Goal: Register for event/course: Sign up to attend an event or enroll in a course

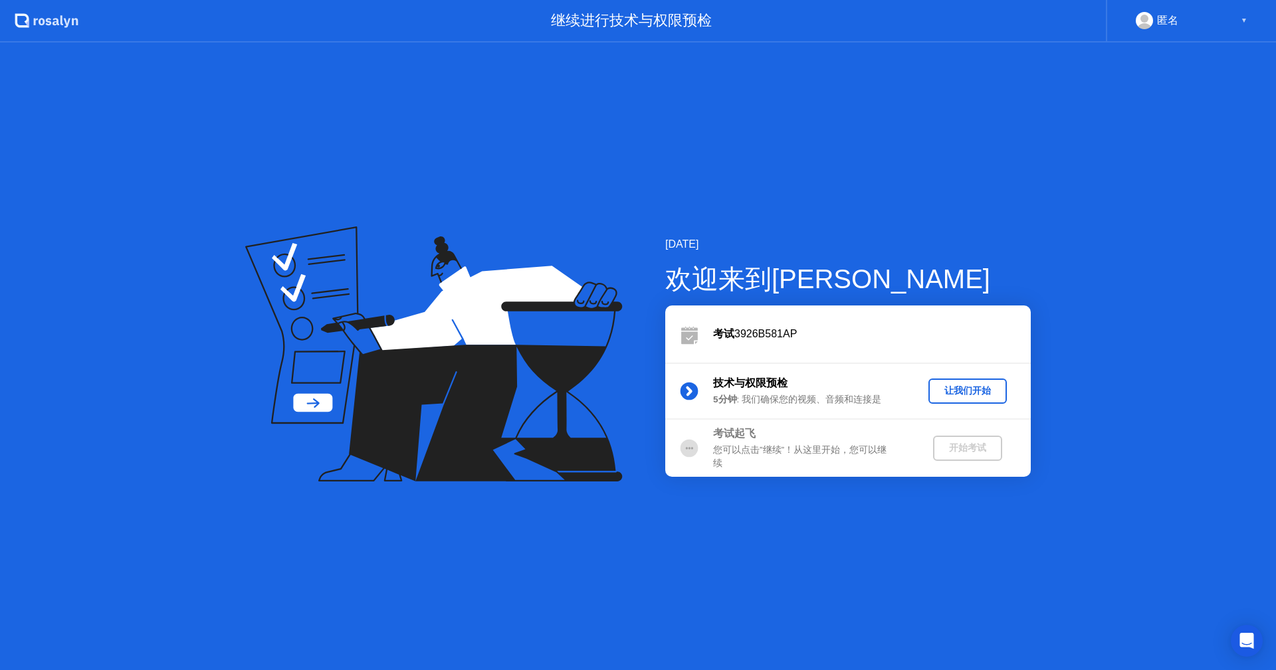
click at [979, 391] on div "让我们开始" at bounding box center [967, 391] width 68 height 13
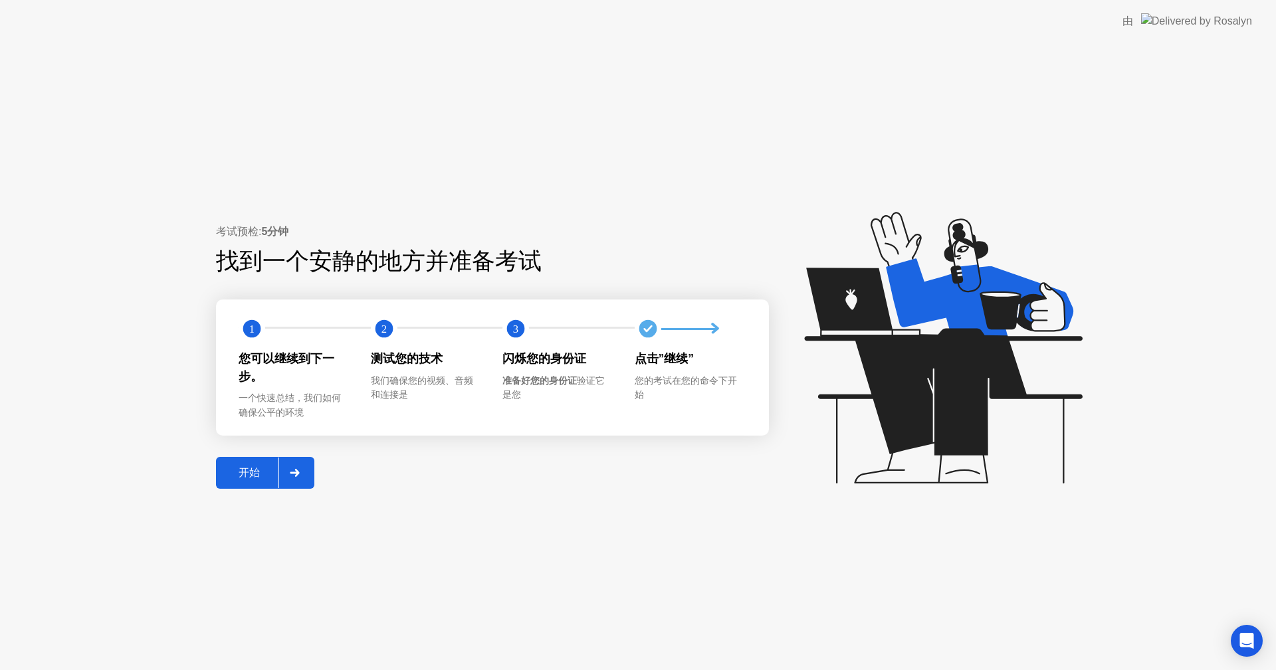
click at [282, 474] on div at bounding box center [294, 473] width 32 height 31
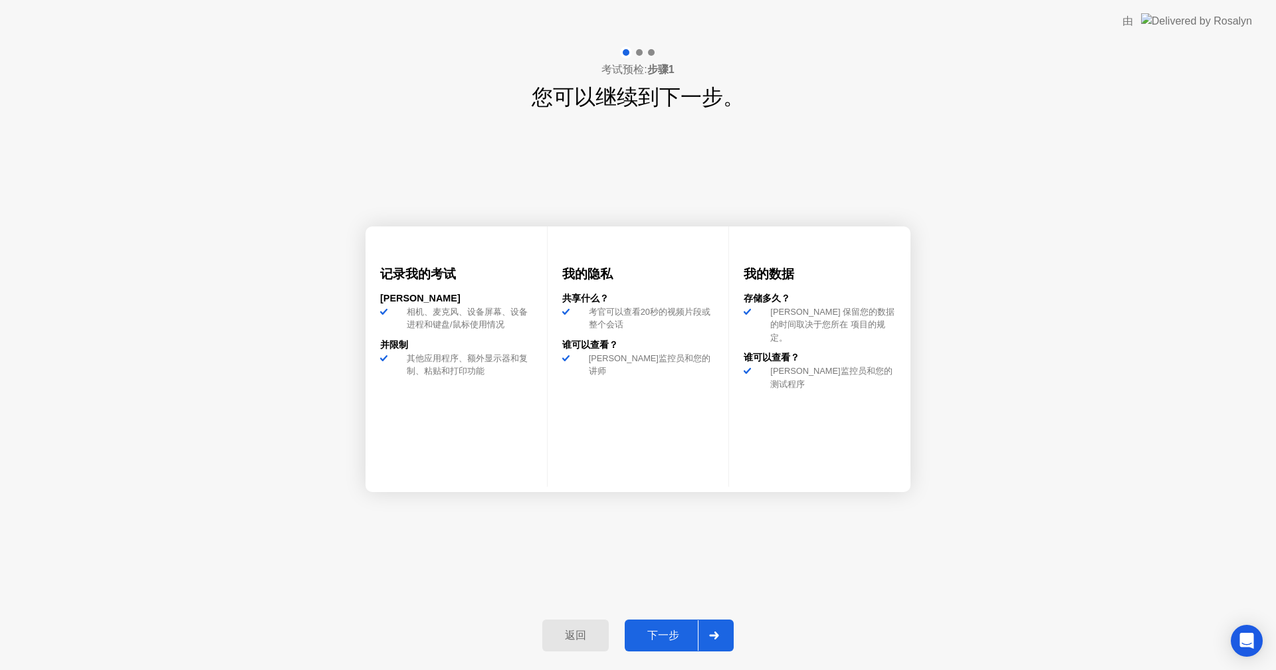
click at [674, 631] on div "下一步" at bounding box center [663, 636] width 69 height 14
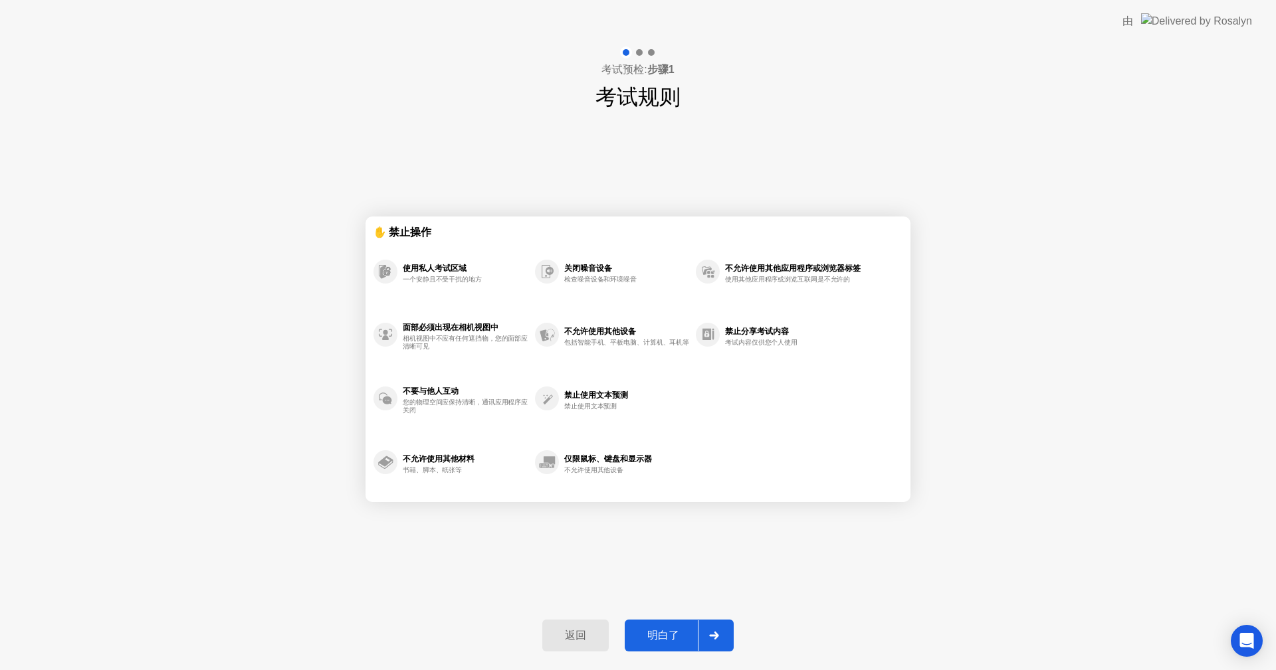
click at [674, 631] on div "明白了" at bounding box center [663, 636] width 69 height 14
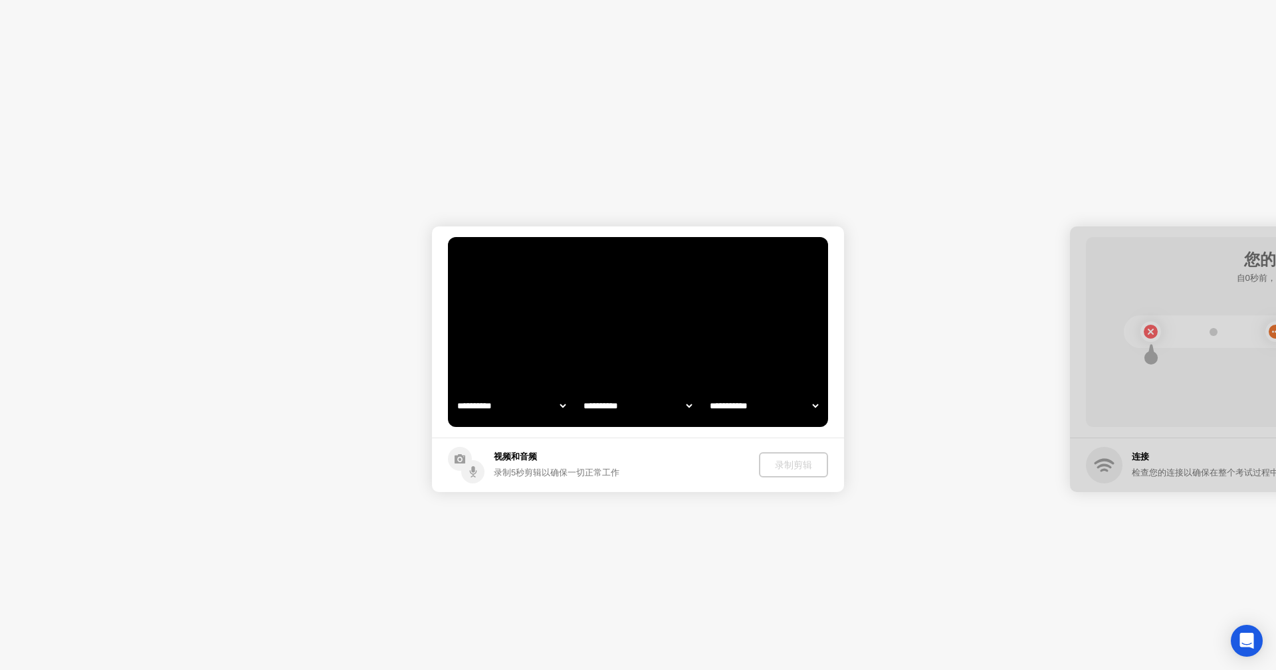
select select "**********"
select select "*******"
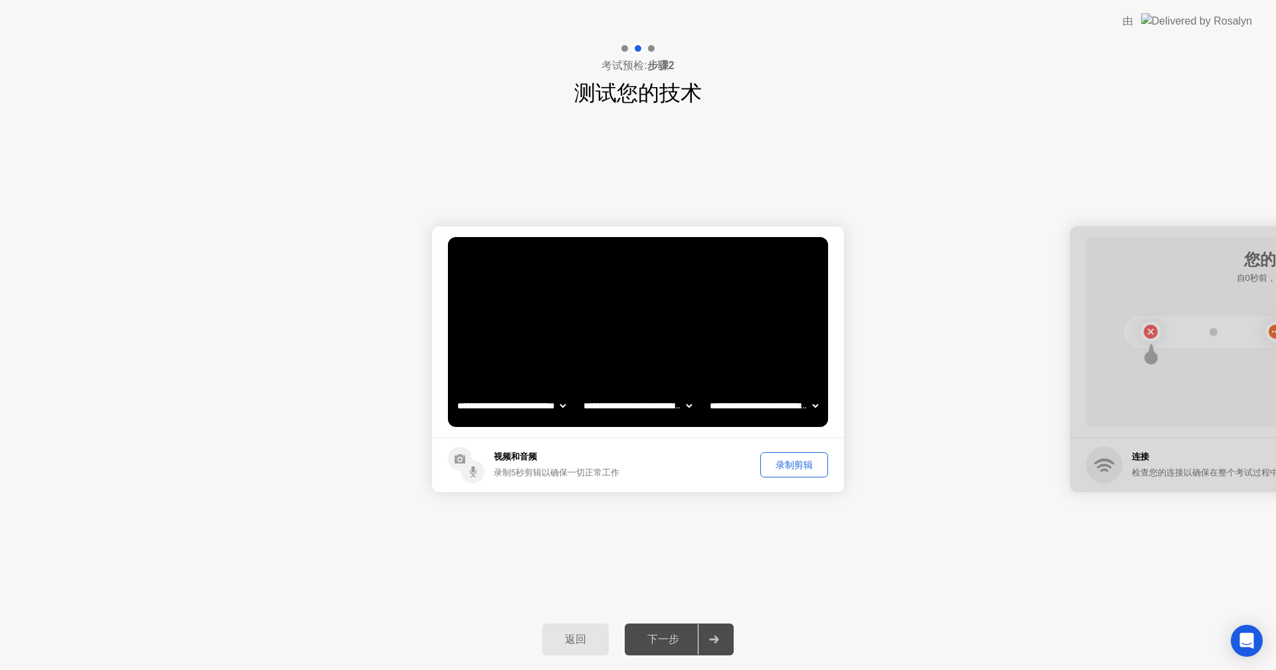
click at [787, 468] on div "录制剪辑" at bounding box center [794, 465] width 58 height 13
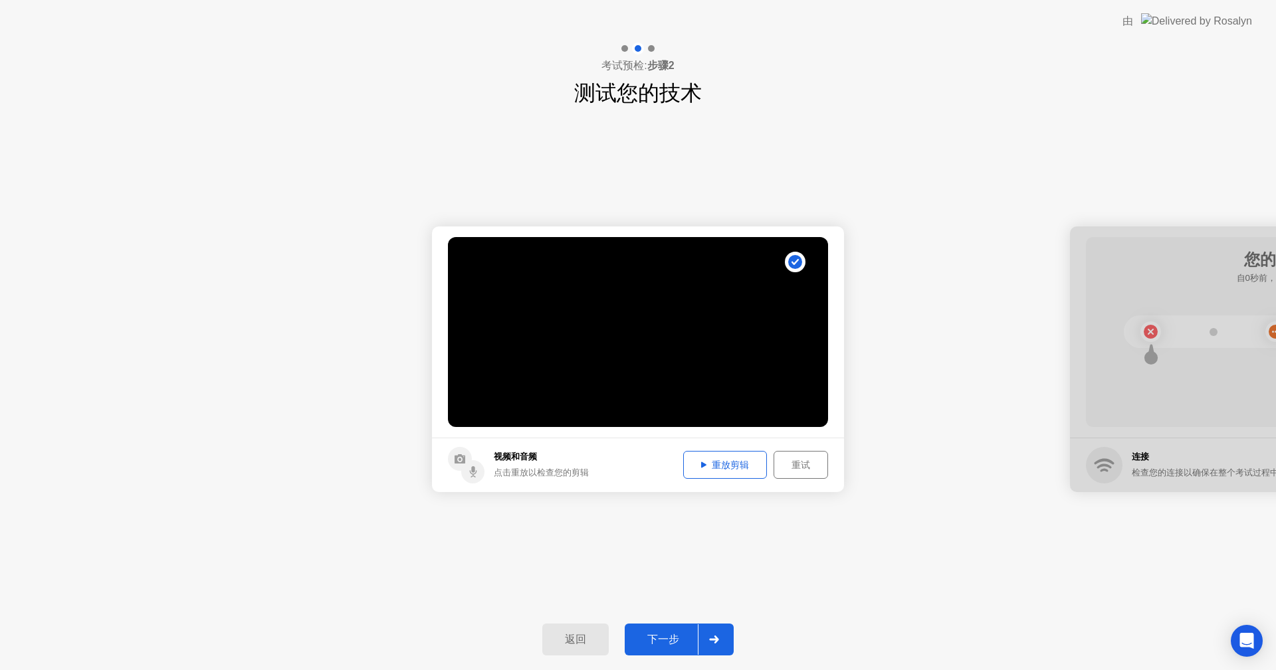
click at [728, 465] on div "重放剪辑" at bounding box center [725, 465] width 74 height 13
click at [716, 636] on icon at bounding box center [714, 640] width 10 height 8
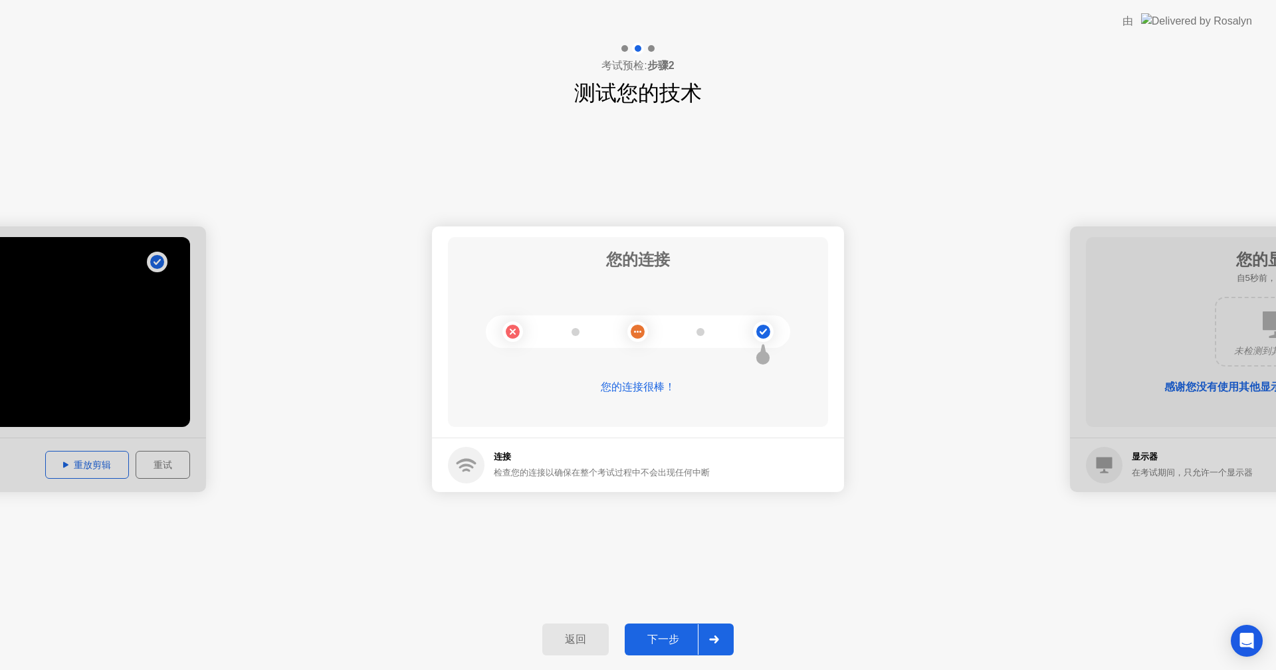
click at [709, 641] on icon at bounding box center [714, 640] width 10 height 8
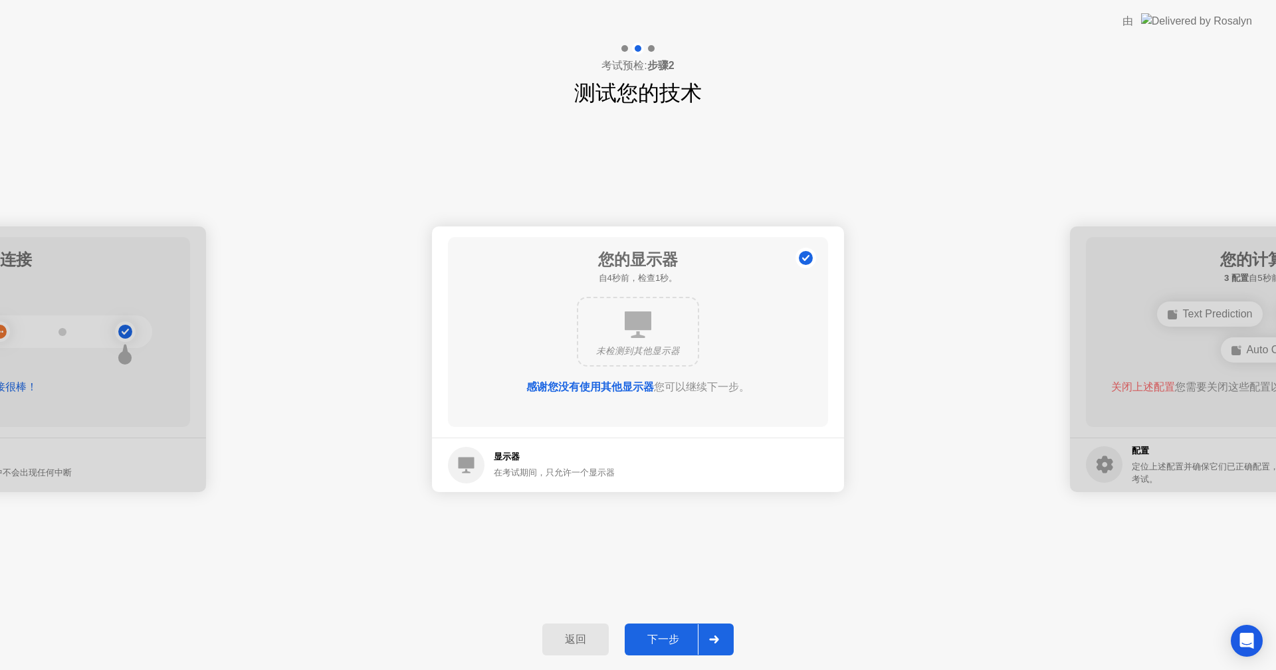
click at [709, 641] on icon at bounding box center [714, 640] width 10 height 8
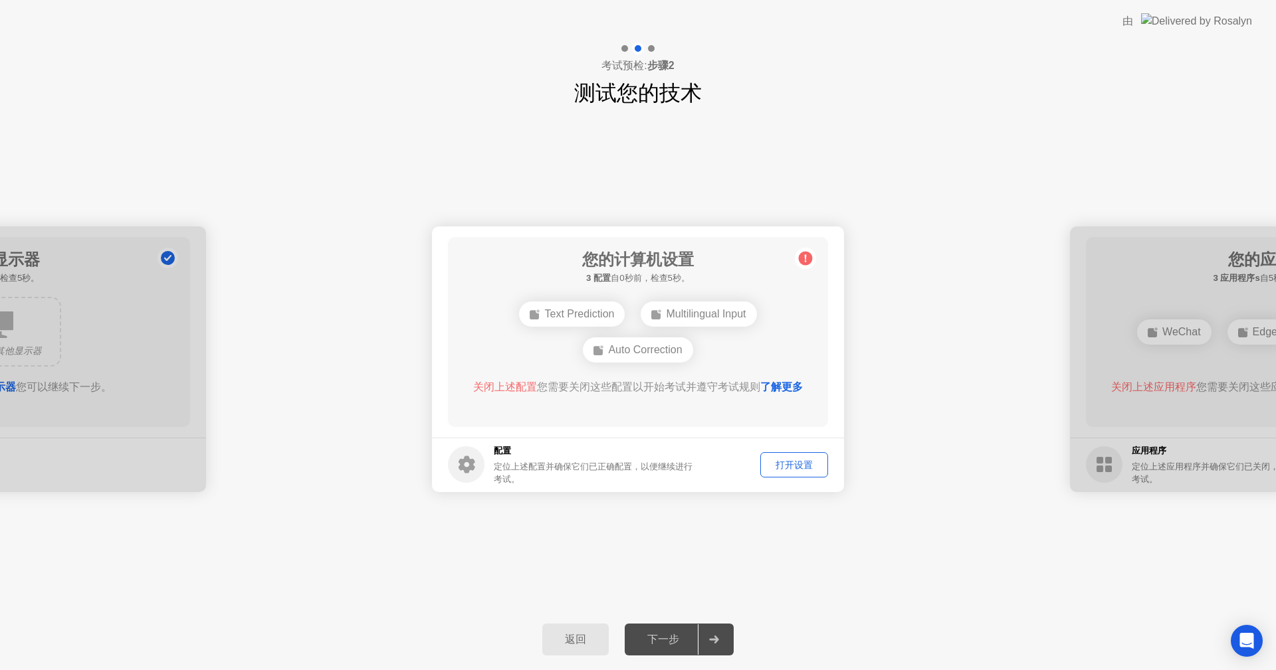
click at [676, 640] on div "下一步" at bounding box center [663, 640] width 69 height 14
click at [785, 468] on div "打开设置" at bounding box center [794, 465] width 58 height 13
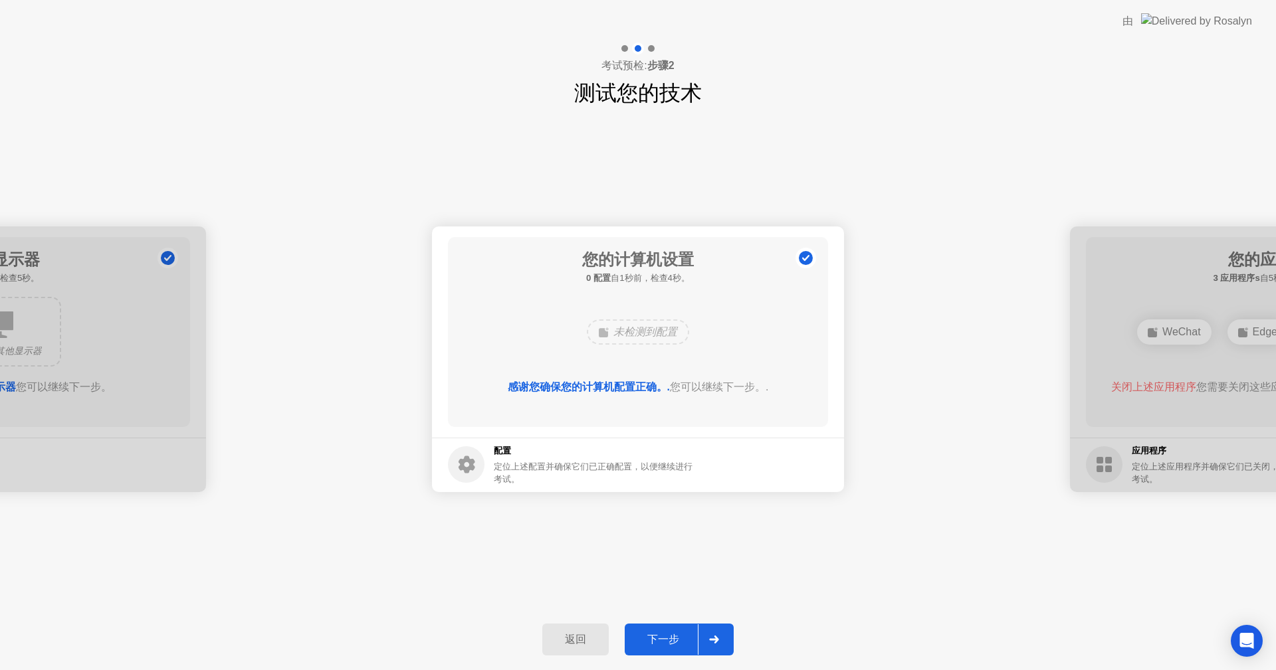
click at [678, 633] on div "下一步" at bounding box center [663, 640] width 69 height 14
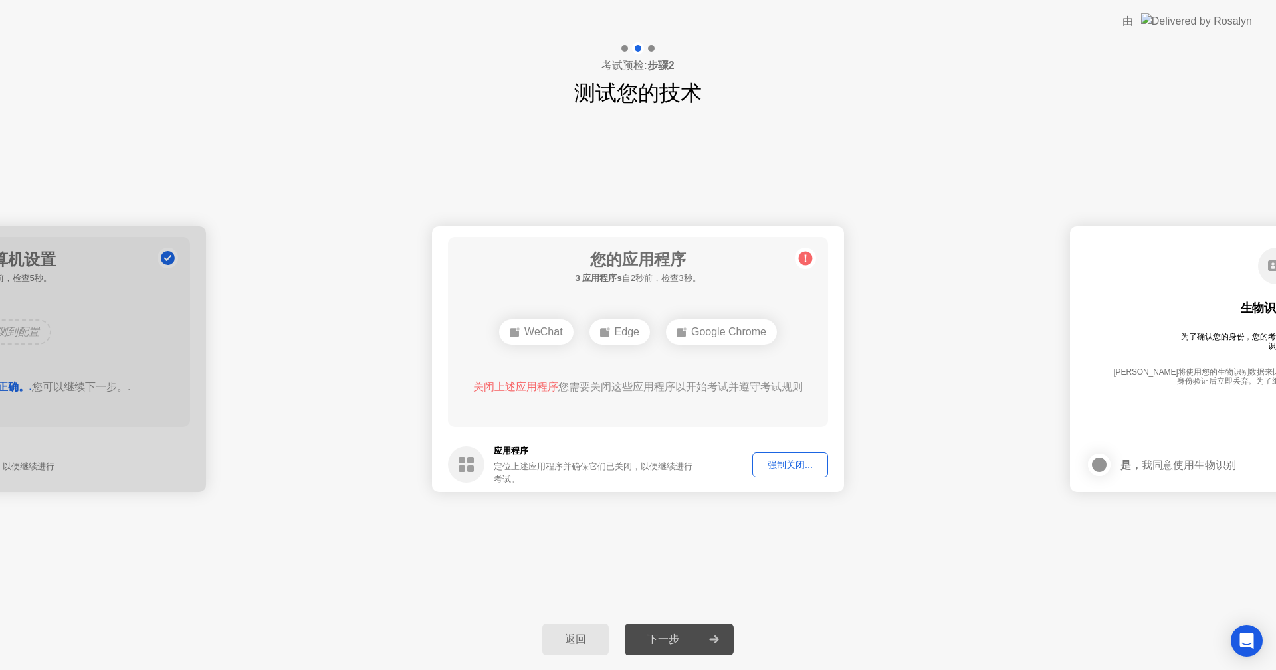
click at [783, 461] on div "强制关闭..." at bounding box center [790, 465] width 66 height 13
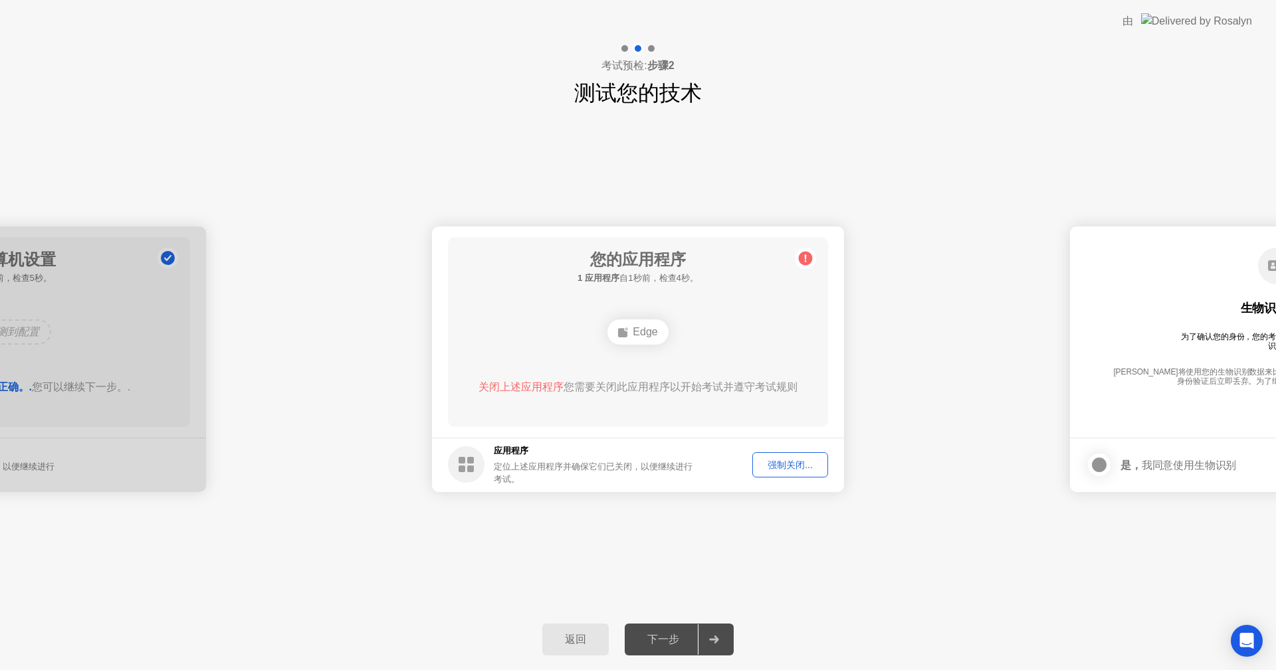
click at [759, 464] on div "强制关闭..." at bounding box center [790, 465] width 66 height 13
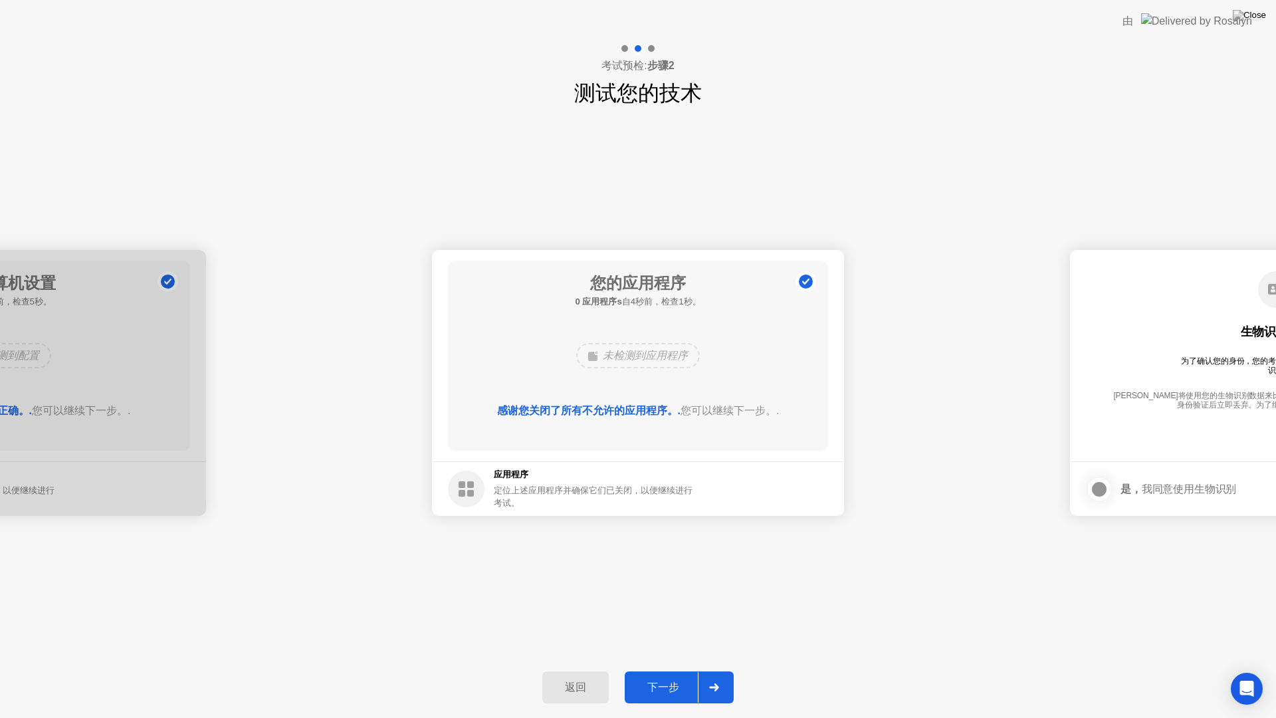
click at [706, 670] on div at bounding box center [714, 687] width 32 height 31
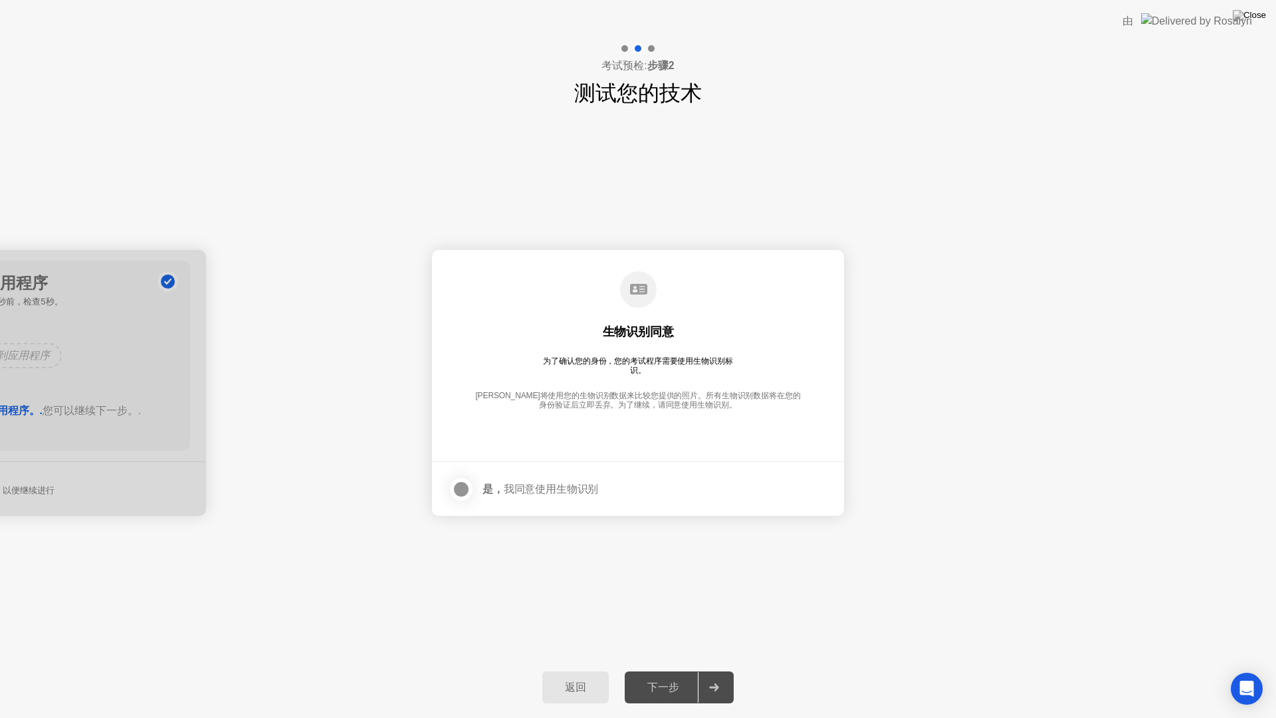
click at [706, 670] on div at bounding box center [714, 687] width 32 height 31
drag, startPoint x: 532, startPoint y: 489, endPoint x: 480, endPoint y: 475, distance: 54.3
click at [524, 485] on div "是， 我同意使用生物识别" at bounding box center [540, 488] width 116 height 13
click at [472, 487] on label at bounding box center [465, 489] width 35 height 27
click at [716, 670] on div at bounding box center [714, 687] width 32 height 31
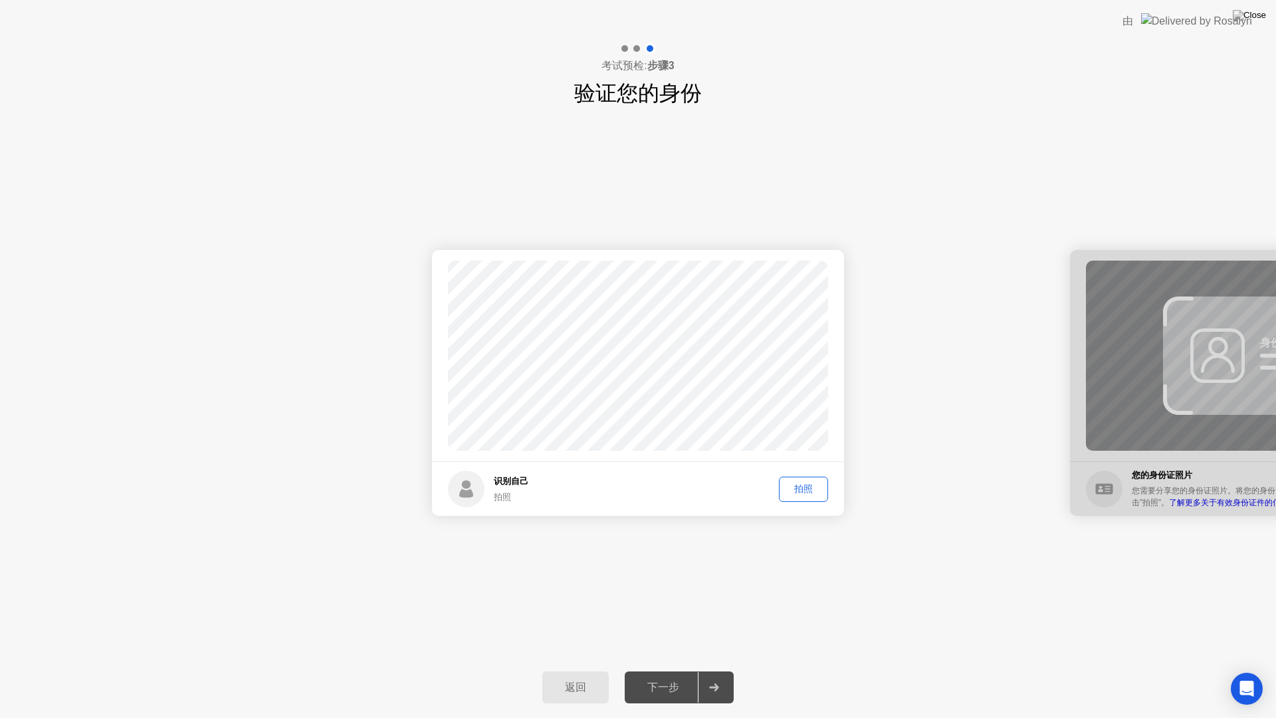
click at [808, 490] on div "拍照" at bounding box center [803, 488] width 40 height 13
click at [720, 670] on div at bounding box center [714, 687] width 32 height 31
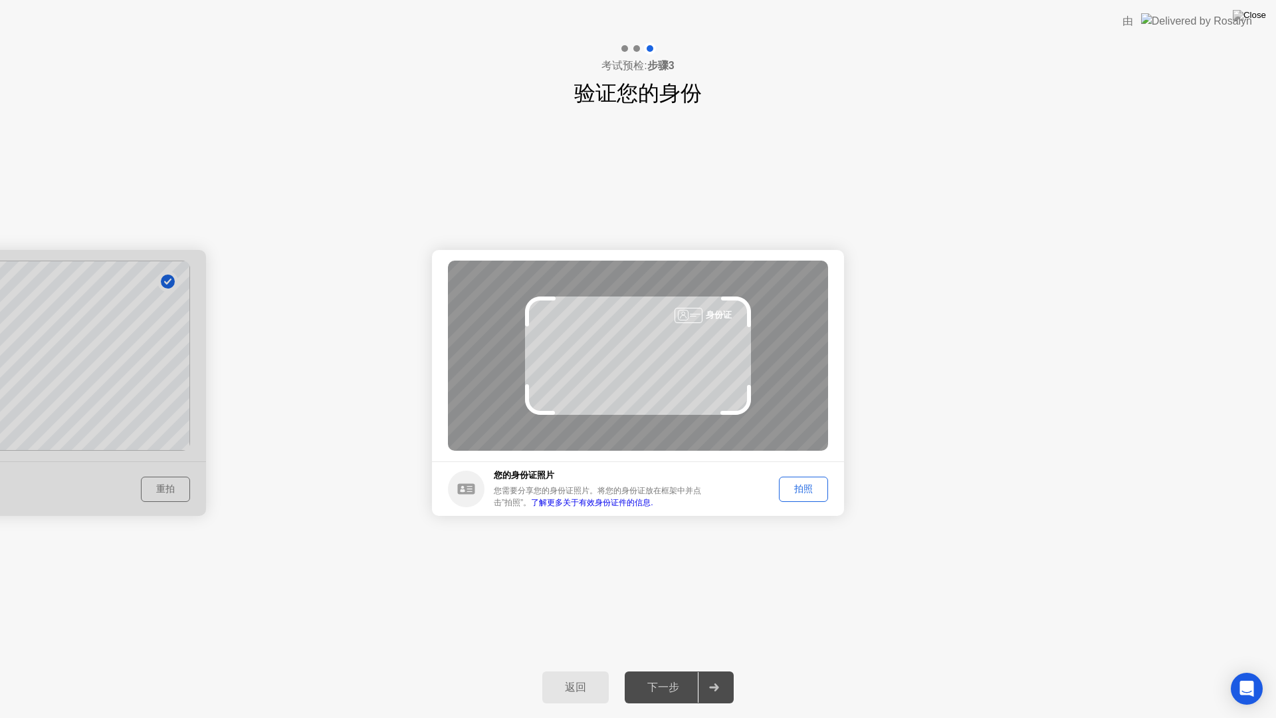
click at [793, 488] on div "拍照" at bounding box center [803, 488] width 40 height 13
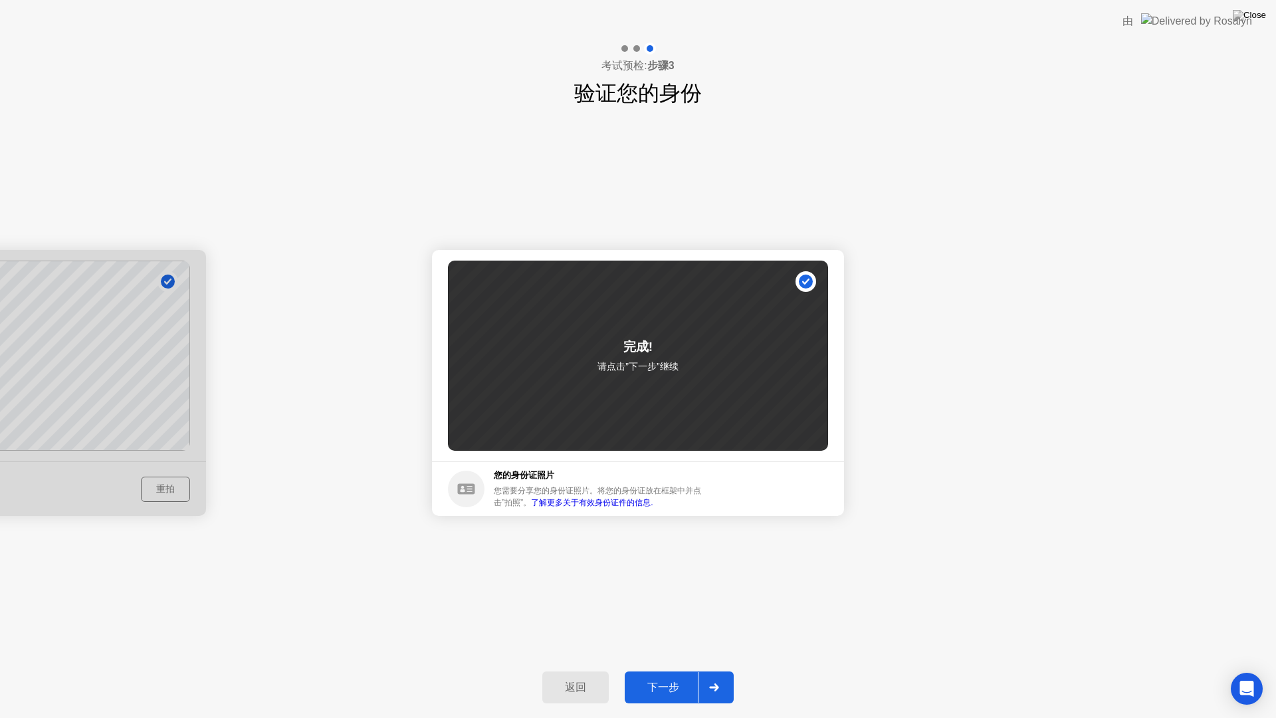
click at [693, 670] on div "下一步" at bounding box center [663, 687] width 69 height 14
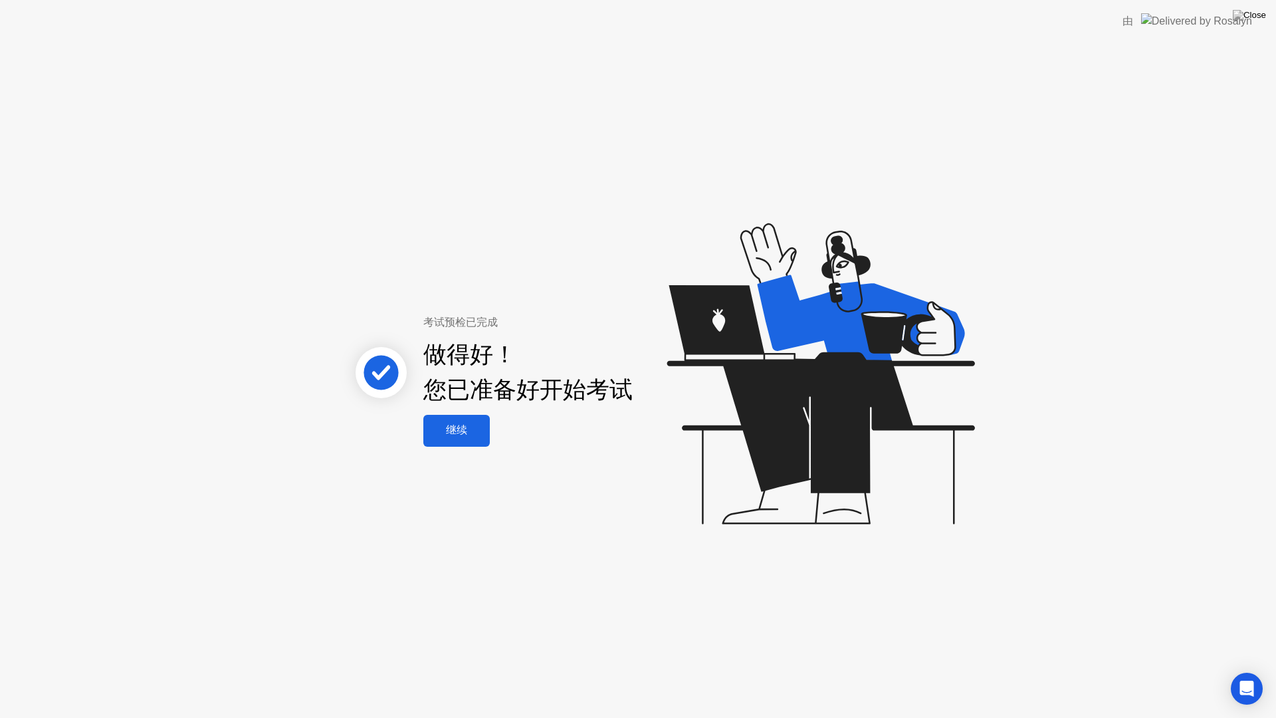
click at [477, 433] on div "继续" at bounding box center [456, 430] width 58 height 14
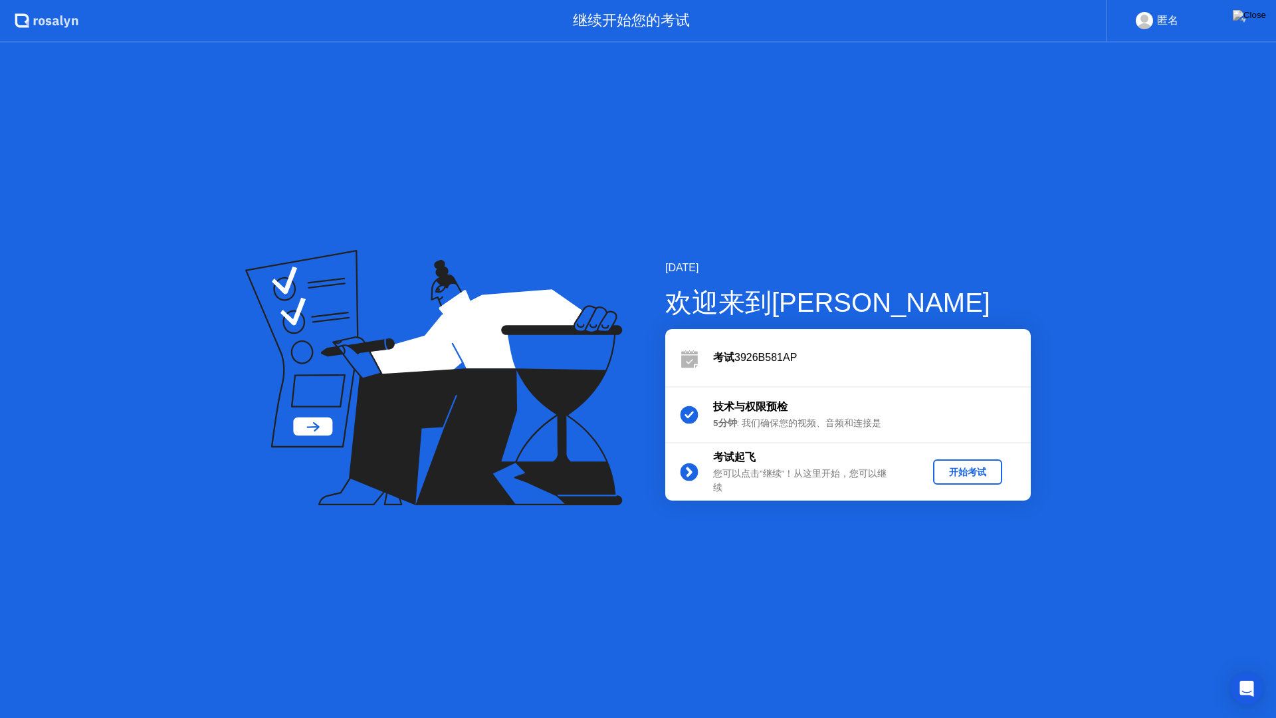
click at [975, 474] on div "开始考试" at bounding box center [967, 472] width 58 height 13
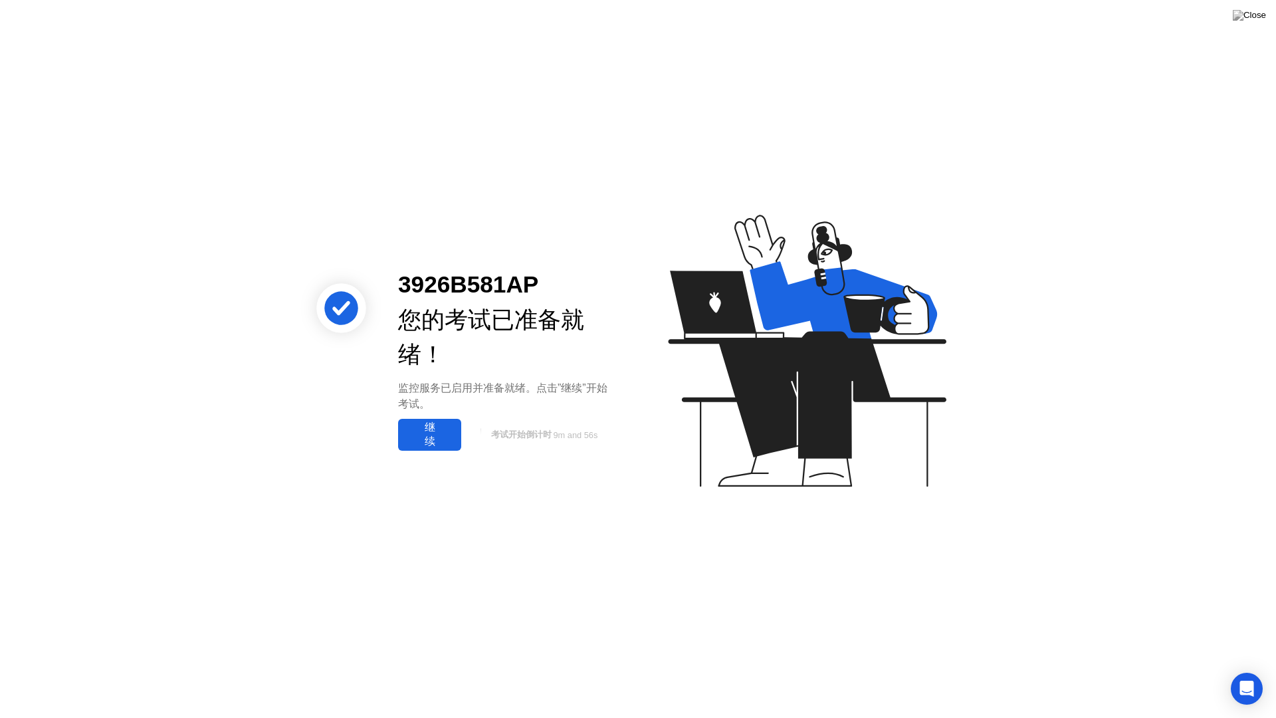
click at [434, 441] on div "继续" at bounding box center [429, 435] width 55 height 28
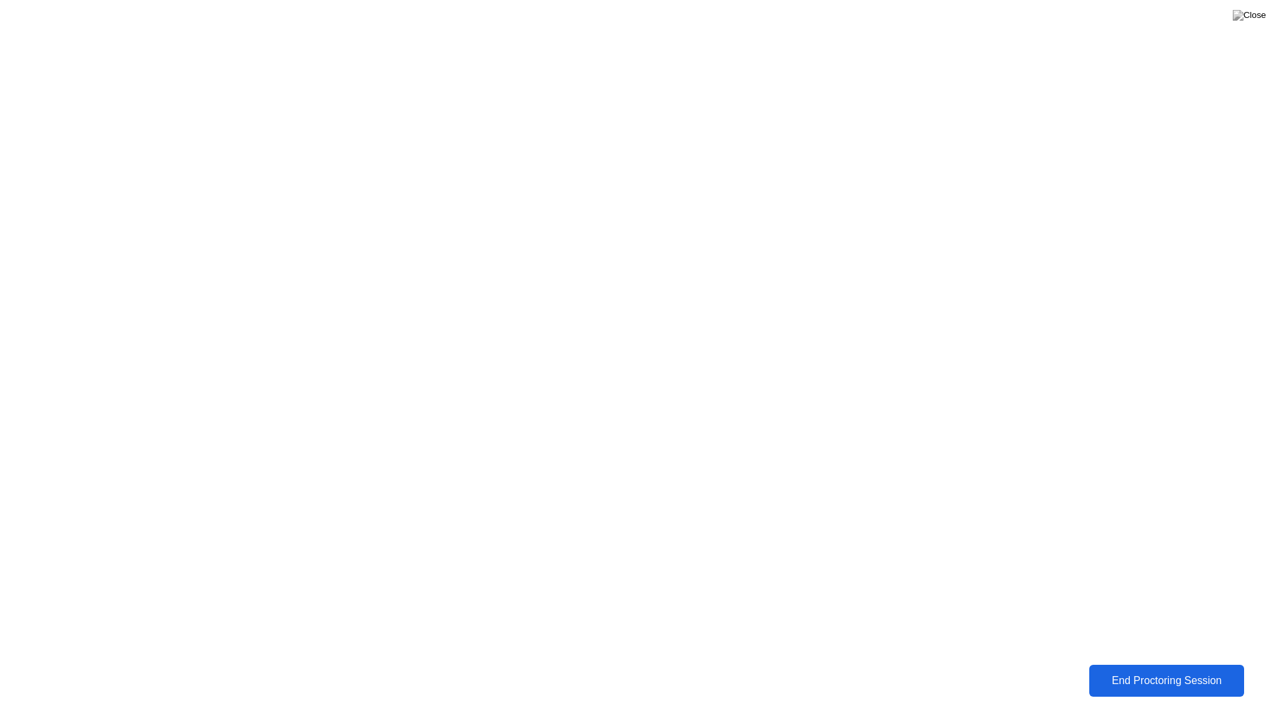
click at [1180, 670] on div "End Proctoring Session" at bounding box center [1165, 680] width 147 height 12
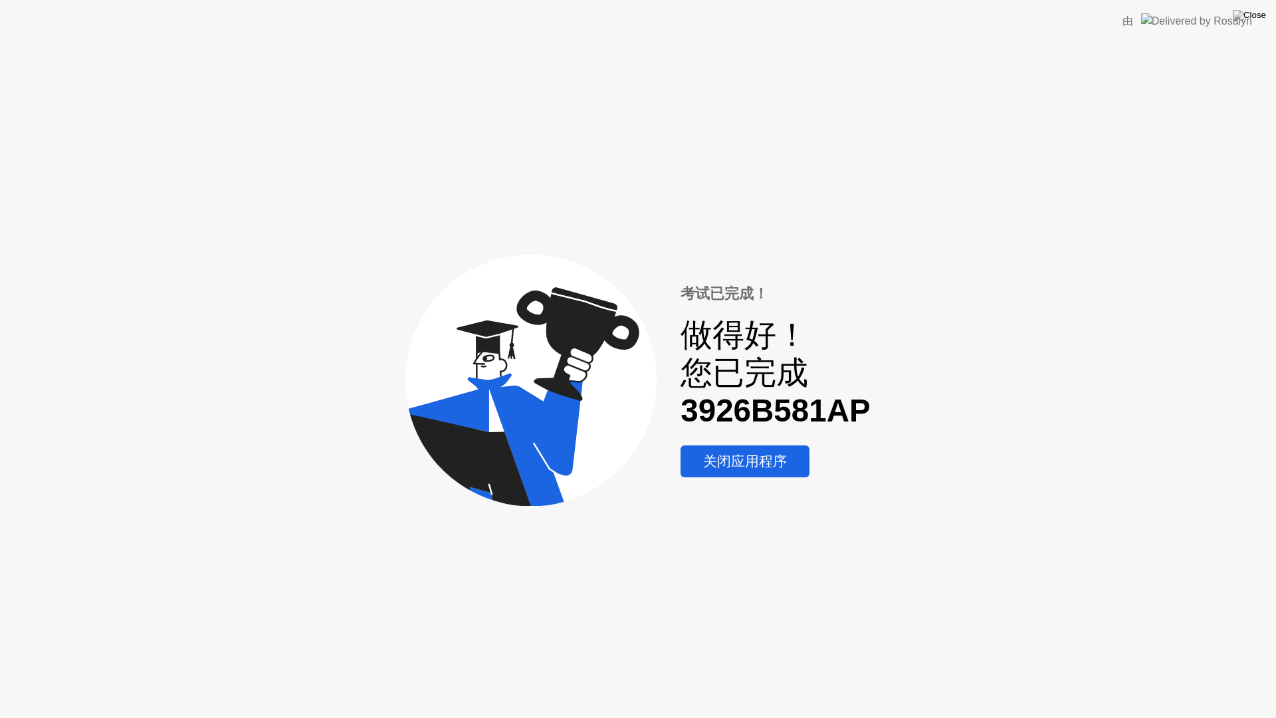
click at [758, 474] on button "关闭应用程序" at bounding box center [744, 461] width 129 height 32
